Goal: Task Accomplishment & Management: Manage account settings

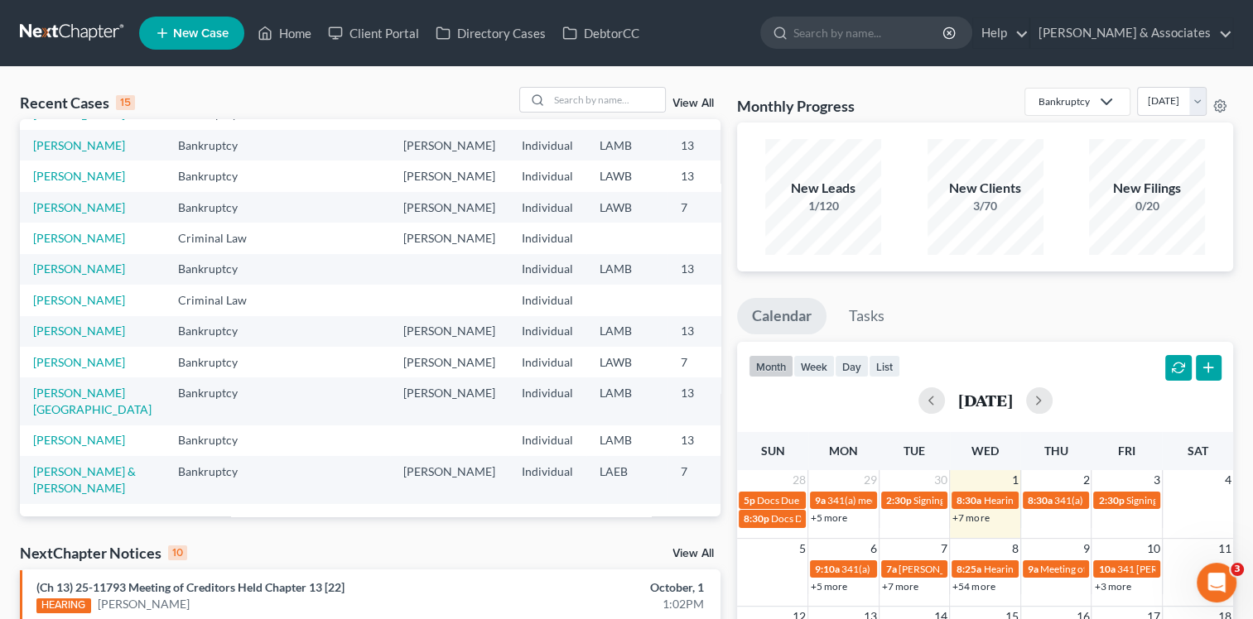
scroll to position [248, 0]
click at [42, 253] on td "[PERSON_NAME]" at bounding box center [92, 238] width 145 height 31
click at [43, 245] on link "[PERSON_NAME]" at bounding box center [79, 238] width 92 height 14
select select "13"
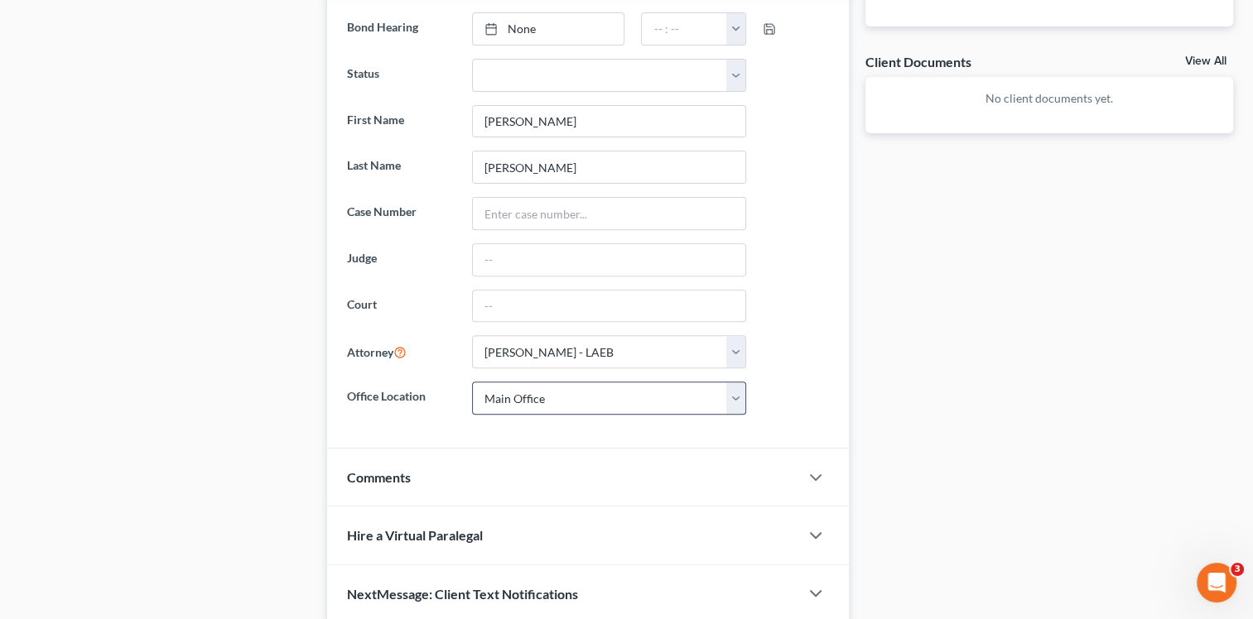
scroll to position [629, 0]
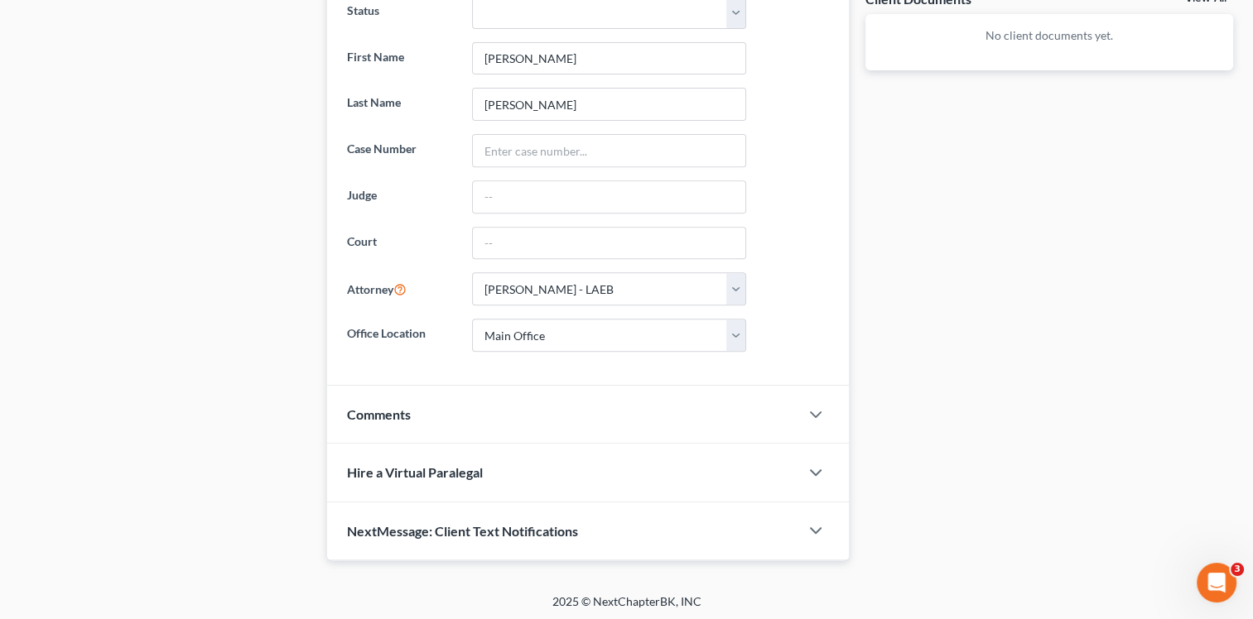
click at [561, 402] on div "Comments" at bounding box center [563, 414] width 472 height 57
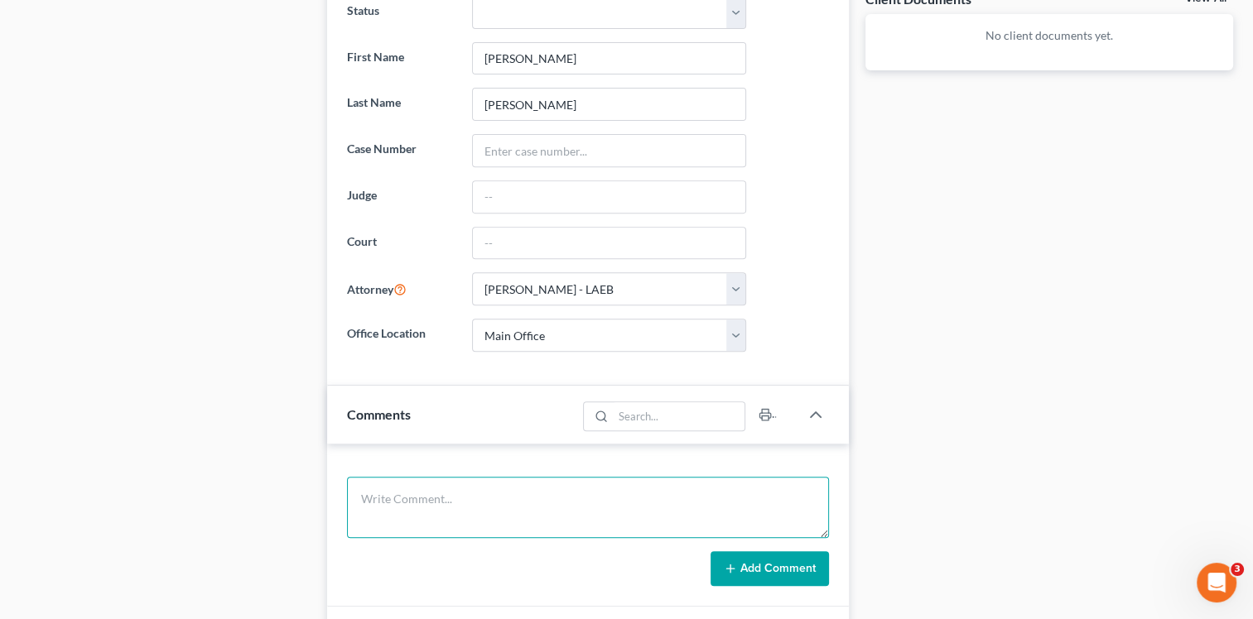
click at [480, 485] on textarea at bounding box center [588, 507] width 482 height 61
type textarea "Paid $2500 [DATE]. Owes $3000"
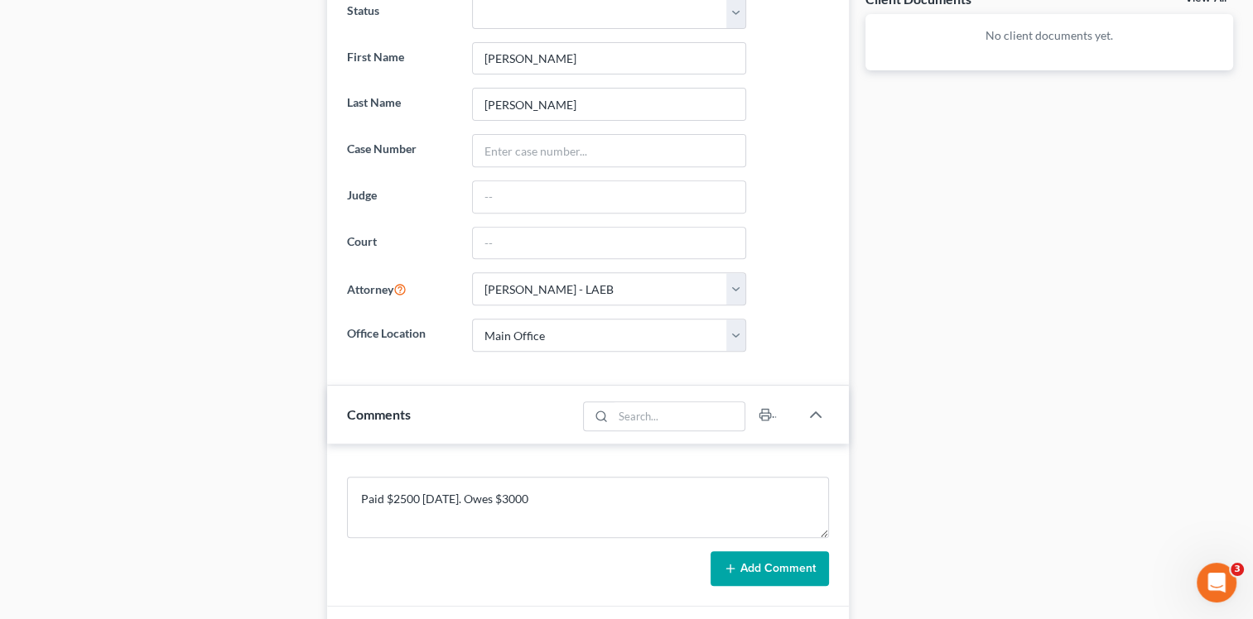
click at [791, 566] on button "Add Comment" at bounding box center [769, 568] width 118 height 35
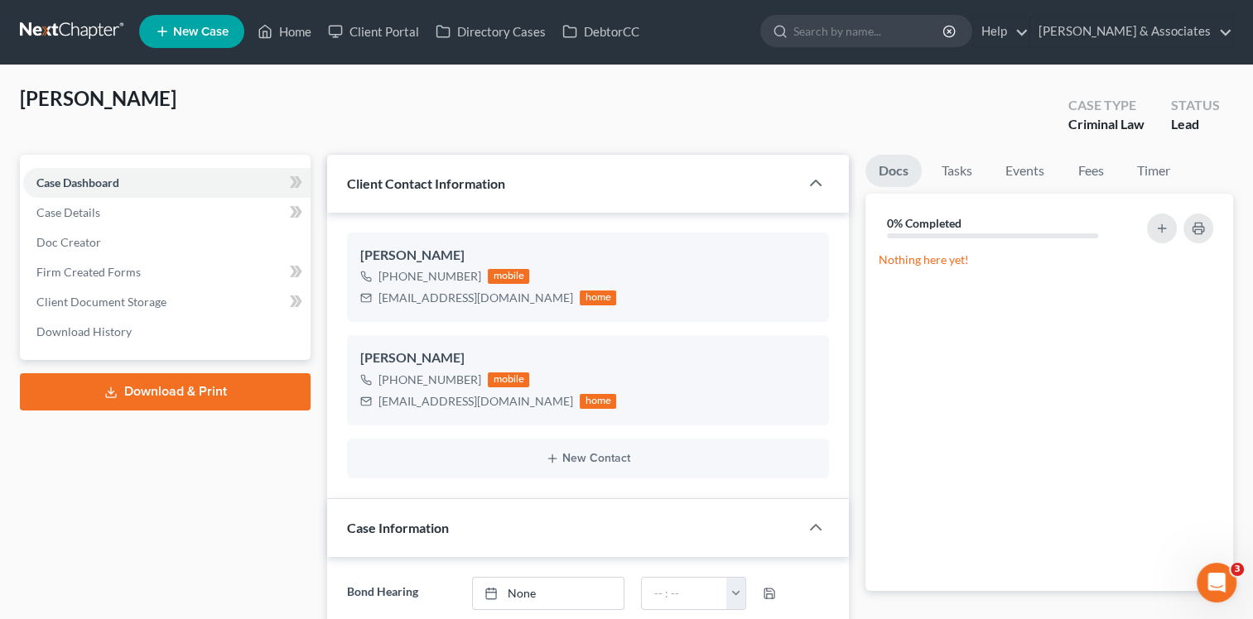
scroll to position [0, 0]
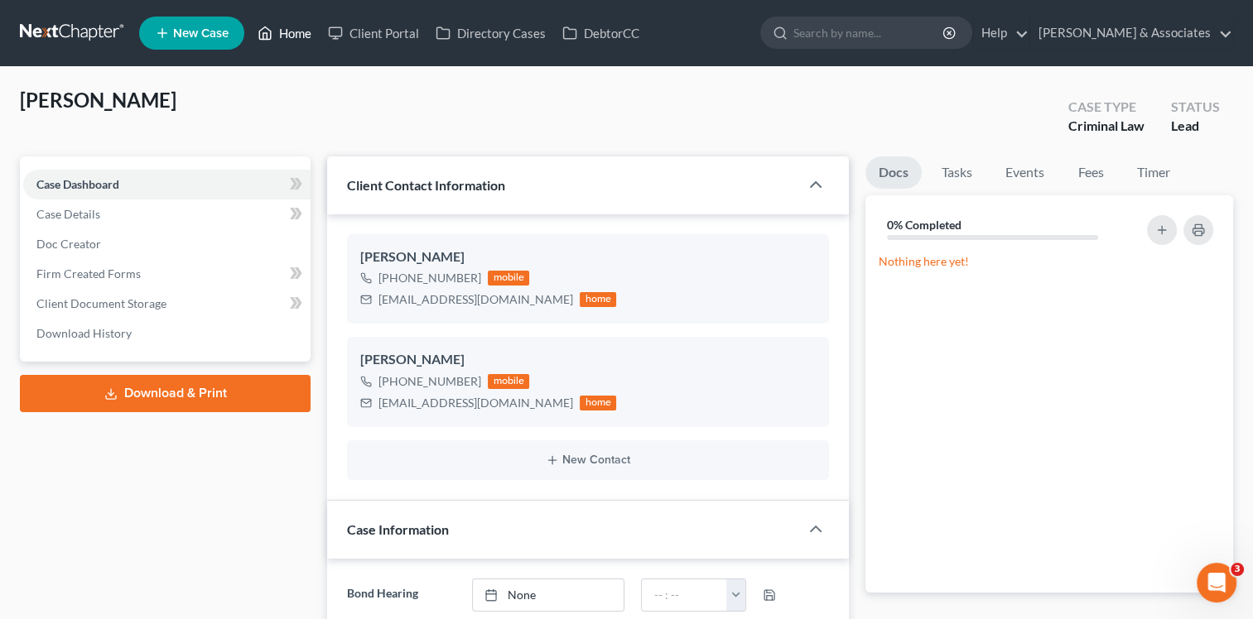
click at [306, 25] on link "Home" at bounding box center [284, 33] width 70 height 30
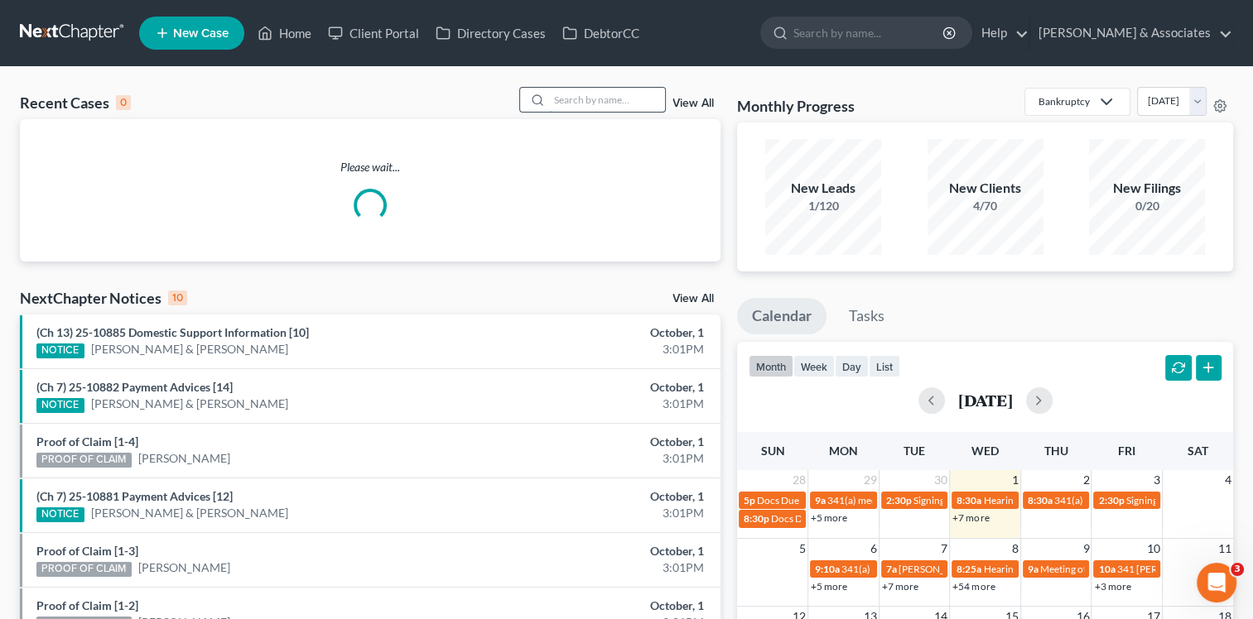
click at [604, 102] on input "search" at bounding box center [607, 100] width 116 height 24
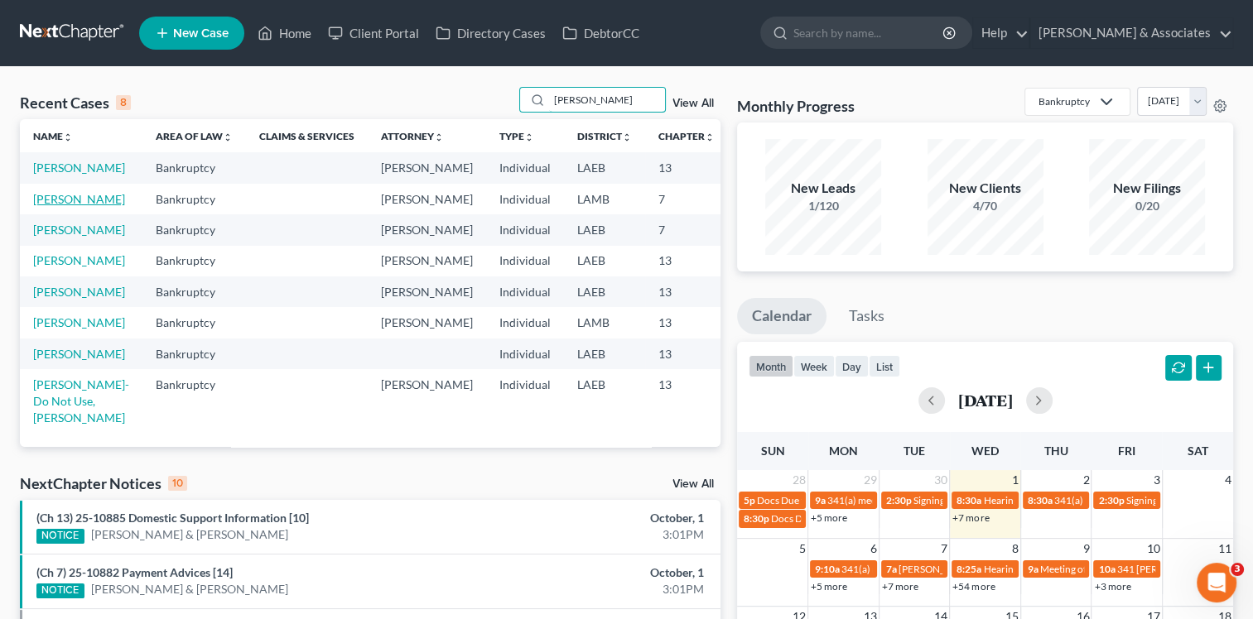
type input "[PERSON_NAME]"
click at [50, 206] on link "[PERSON_NAME]" at bounding box center [79, 199] width 92 height 14
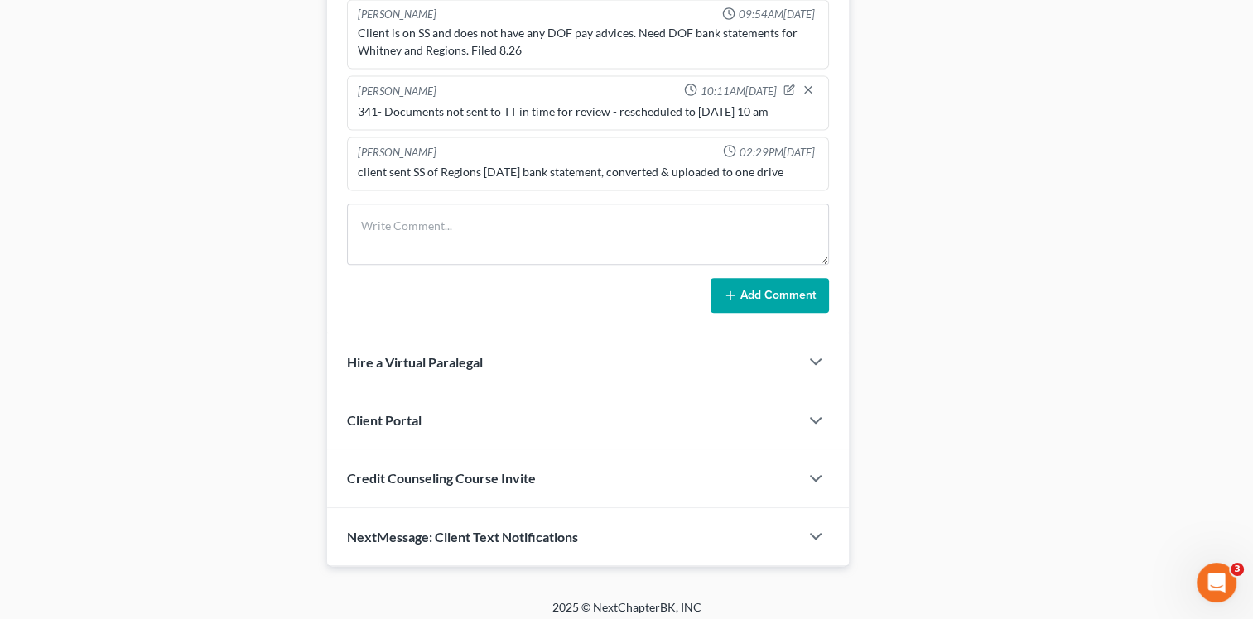
scroll to position [992, 0]
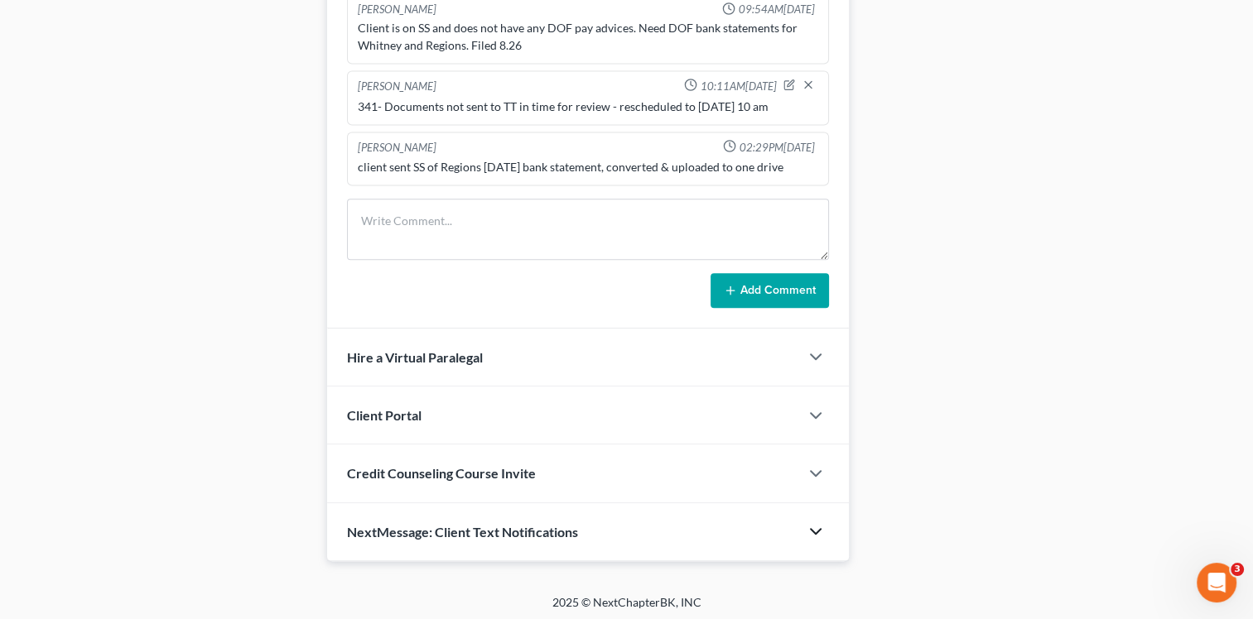
click at [821, 523] on icon "button" at bounding box center [816, 532] width 20 height 20
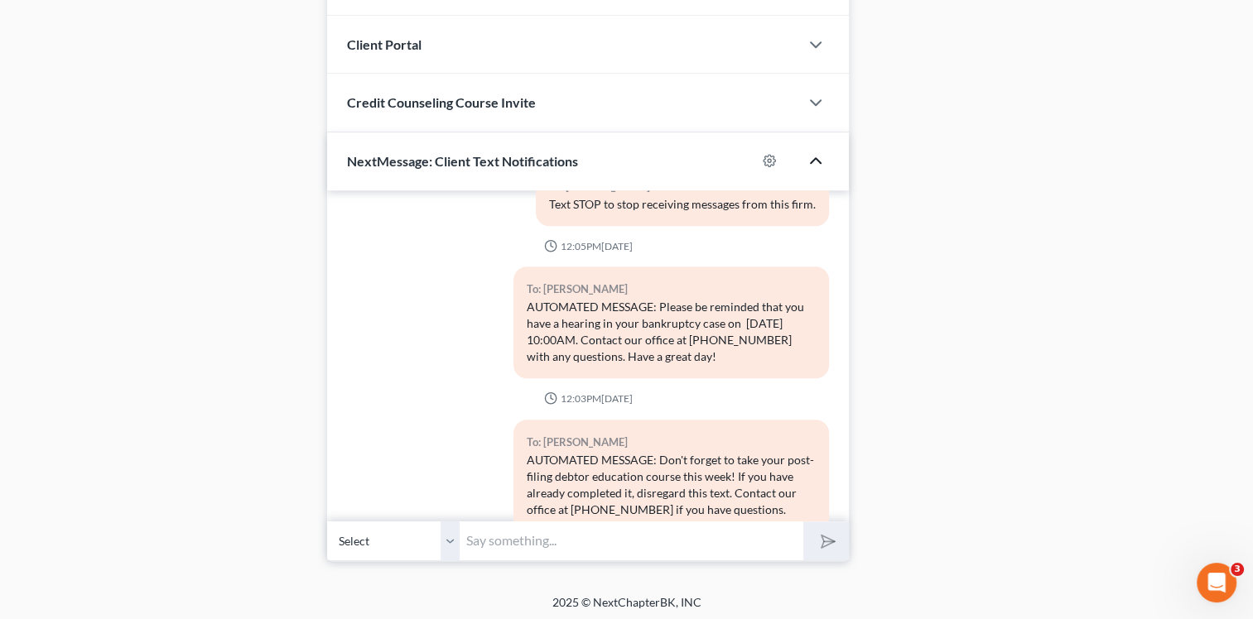
scroll to position [275, 0]
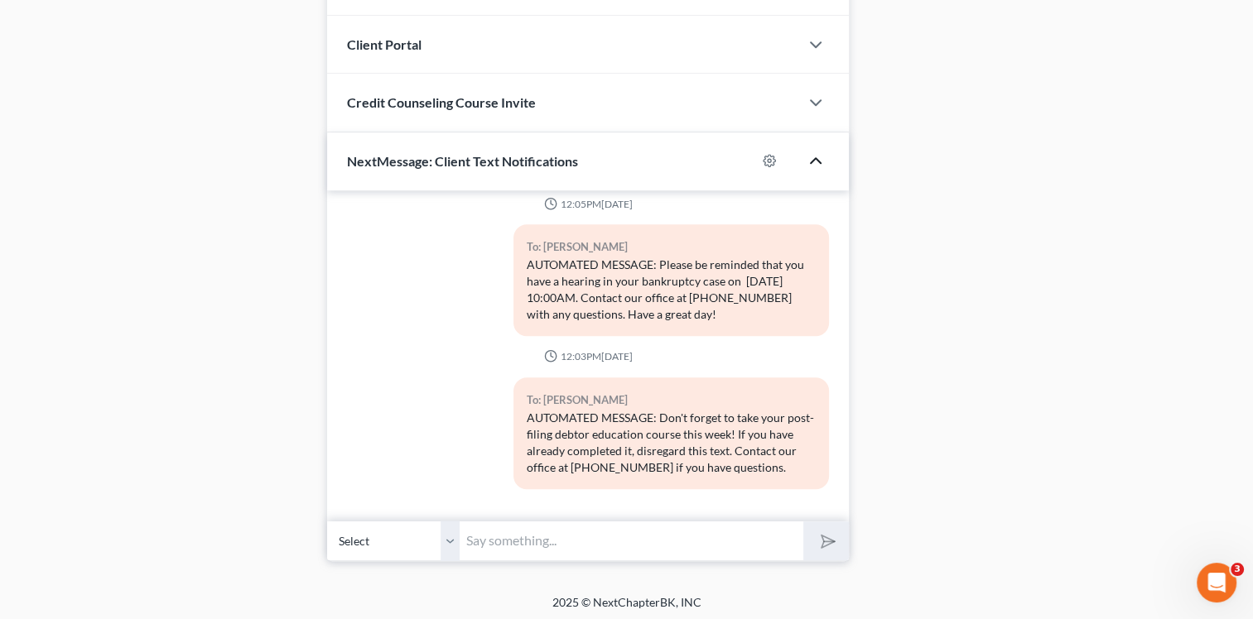
click at [585, 541] on input "text" at bounding box center [632, 541] width 344 height 41
type input "m"
type input "[PERSON_NAME], We still need your [PERSON_NAME] Bank statement for the period o…"
click at [835, 532] on button "submit" at bounding box center [826, 541] width 46 height 39
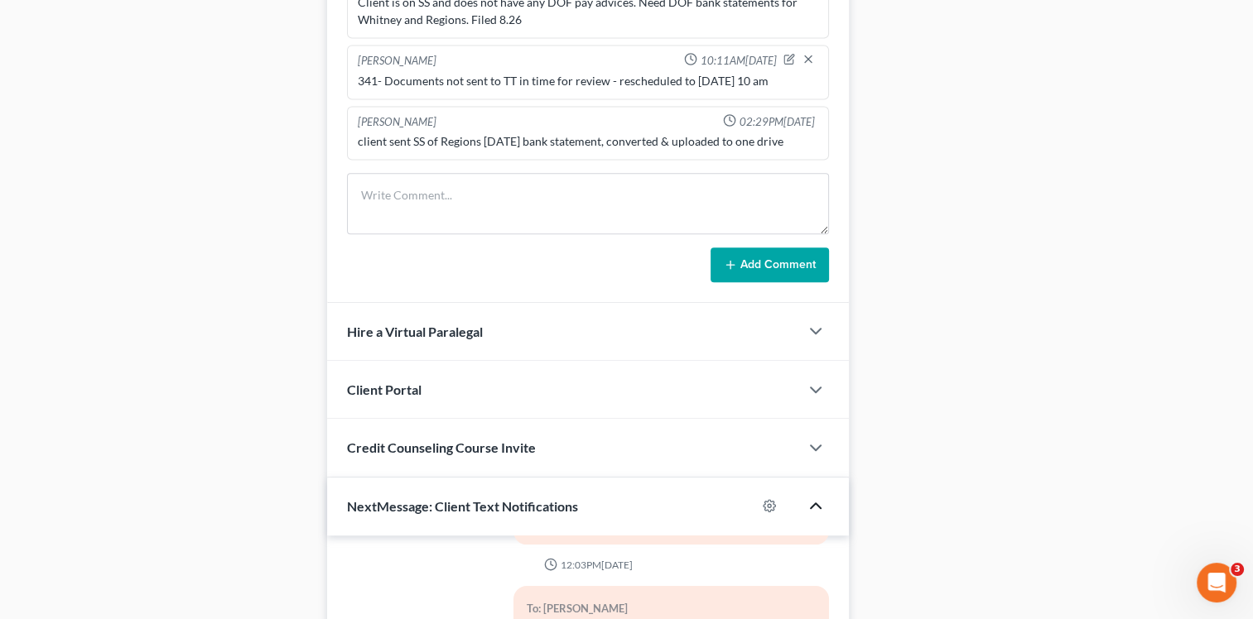
scroll to position [866, 0]
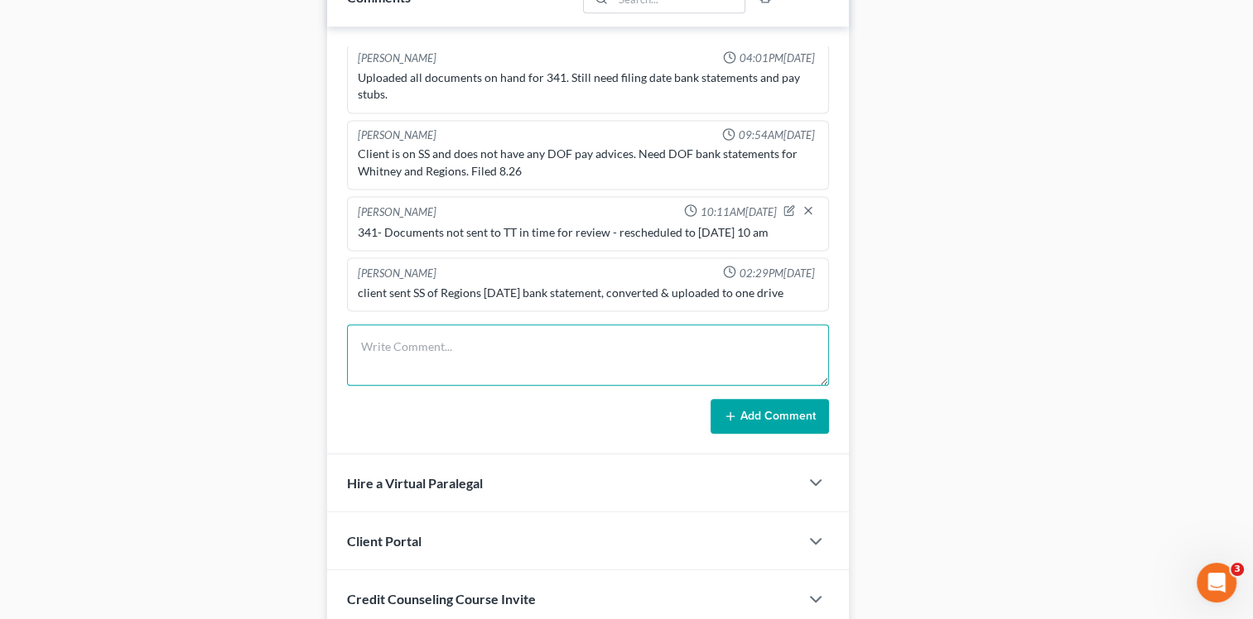
click at [404, 359] on textarea at bounding box center [588, 355] width 482 height 61
type textarea "s"
type textarea "Sent msg through [GEOGRAPHIC_DATA] to client stating we need her Whitney August…"
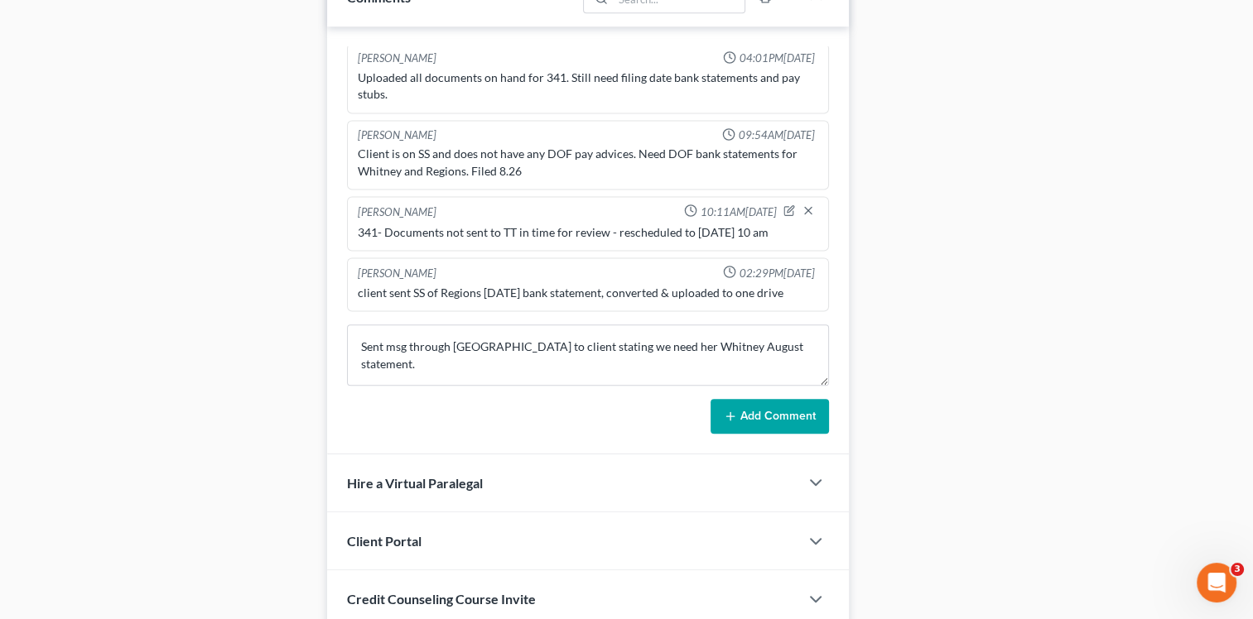
click at [742, 421] on button "Add Comment" at bounding box center [769, 416] width 118 height 35
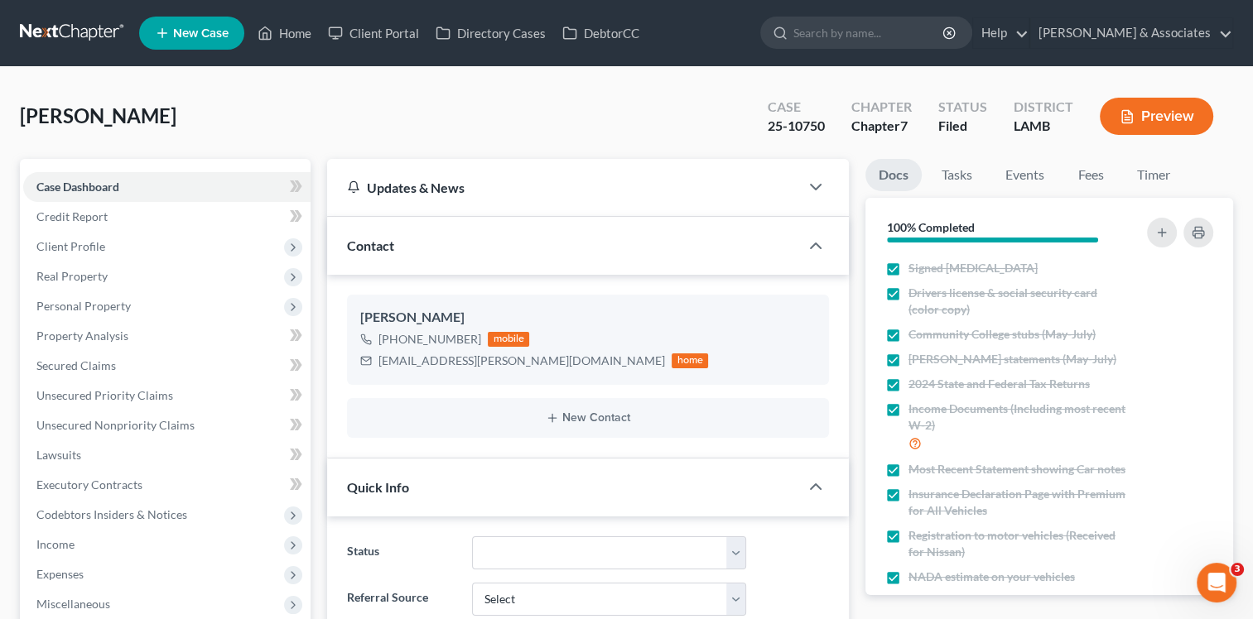
scroll to position [515, 0]
drag, startPoint x: 290, startPoint y: 25, endPoint x: 309, endPoint y: 42, distance: 25.8
click at [290, 25] on link "Home" at bounding box center [284, 33] width 70 height 30
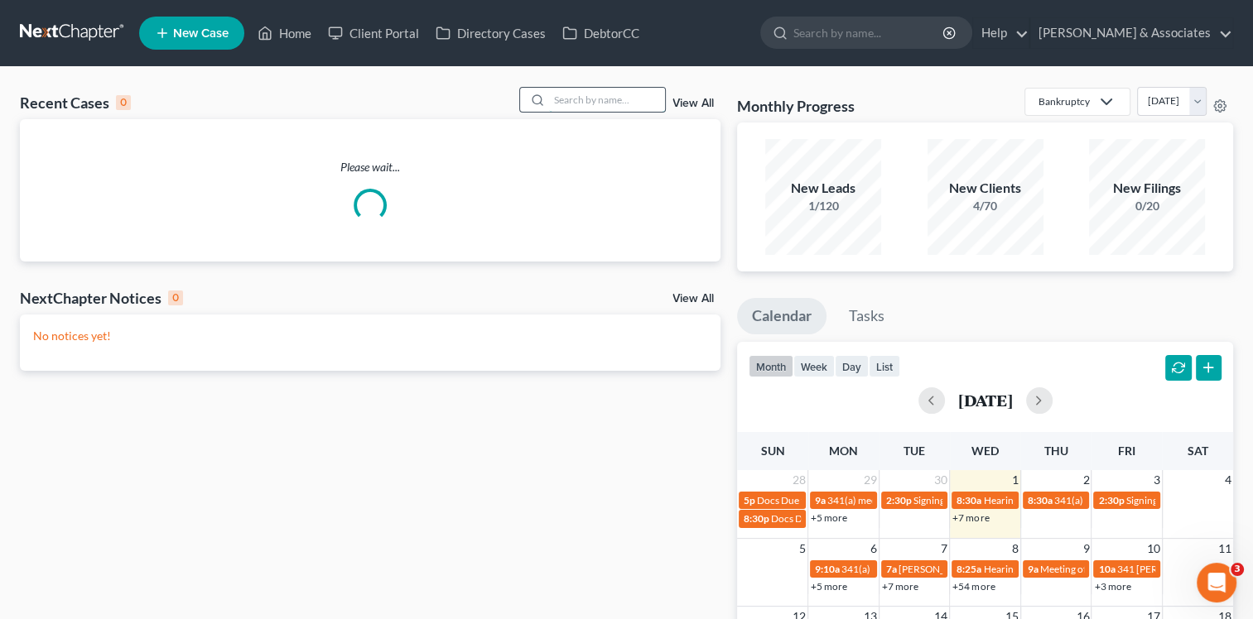
click at [566, 104] on input "search" at bounding box center [607, 100] width 116 height 24
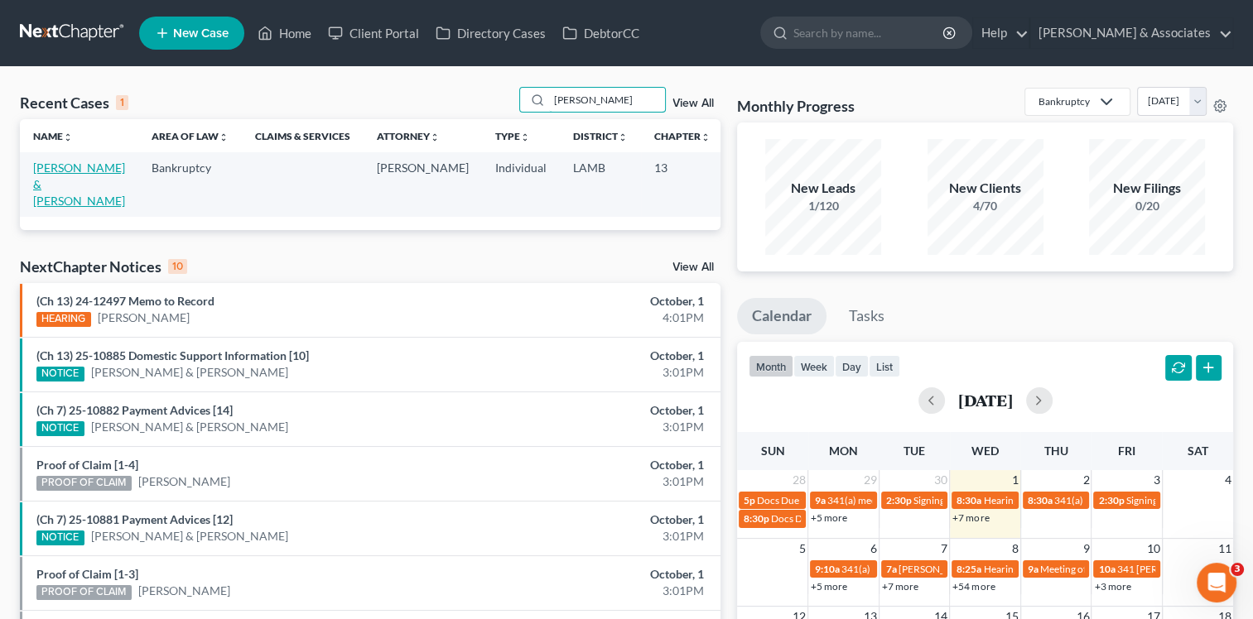
type input "[PERSON_NAME]"
click at [56, 187] on link "[PERSON_NAME] & [PERSON_NAME]" at bounding box center [79, 184] width 92 height 47
